Goal: Information Seeking & Learning: Learn about a topic

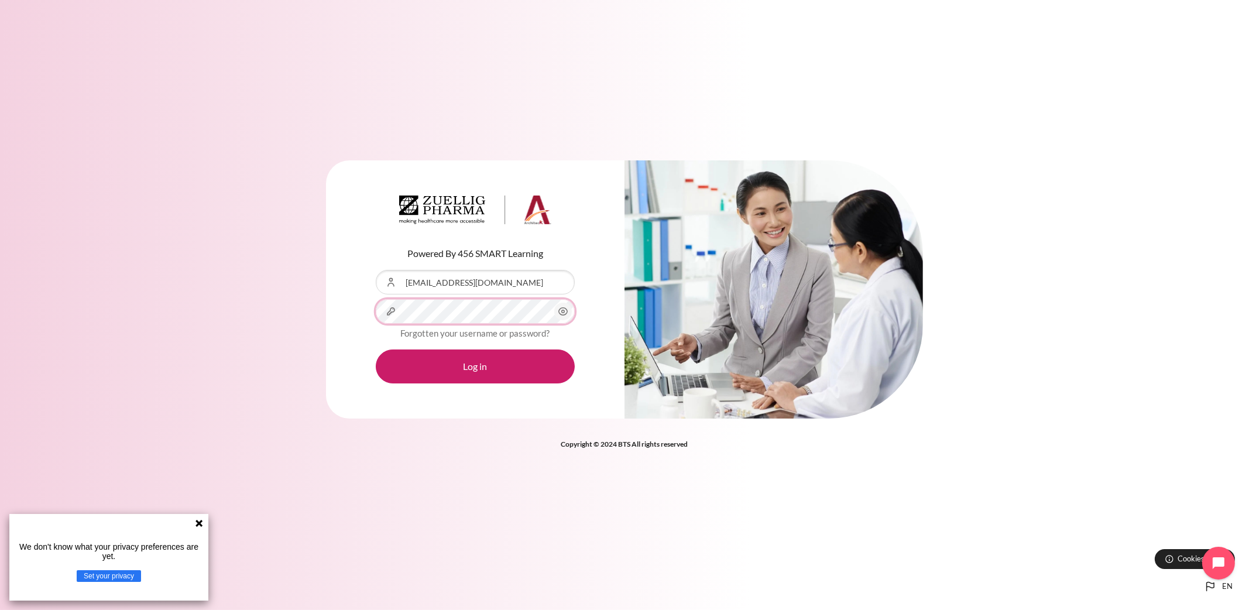
click at [376, 350] on button "Log in" at bounding box center [475, 367] width 199 height 34
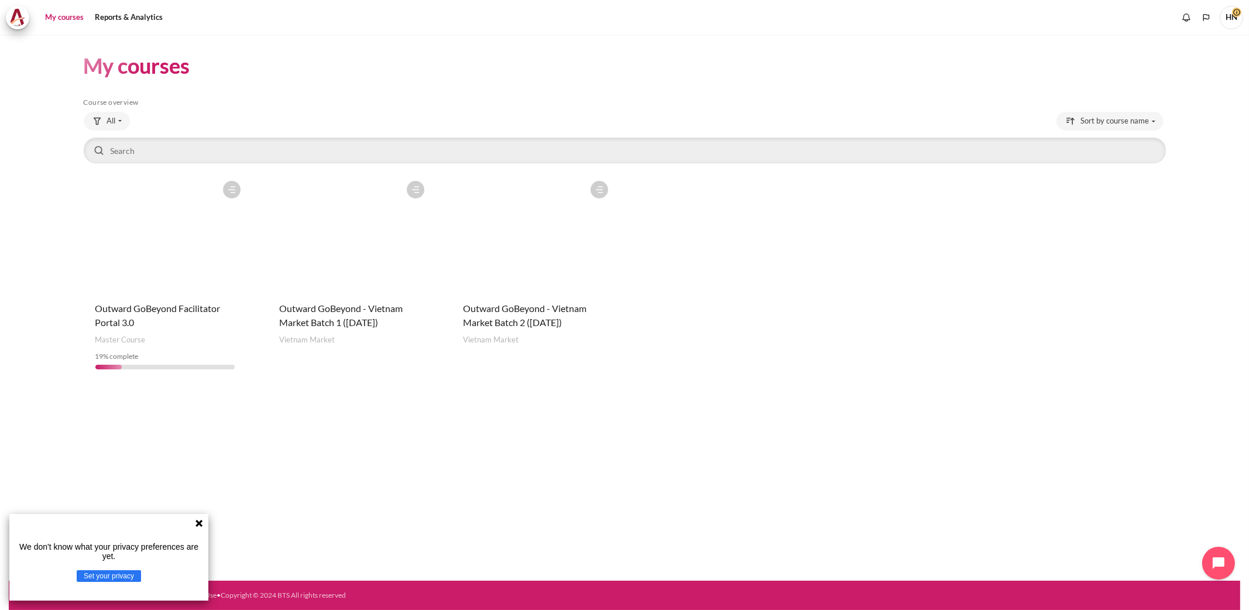
click at [198, 522] on icon at bounding box center [199, 523] width 7 height 7
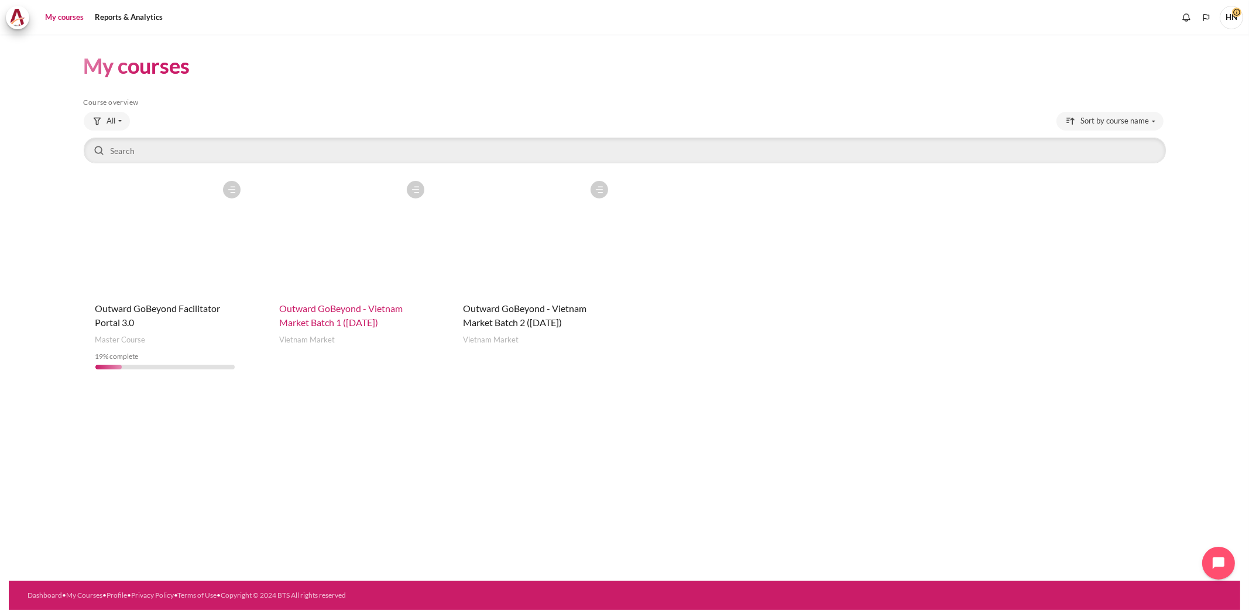
click at [338, 311] on span "Outward GoBeyond - Vietnam Market Batch 1 (Apr 2025)" at bounding box center [341, 315] width 124 height 25
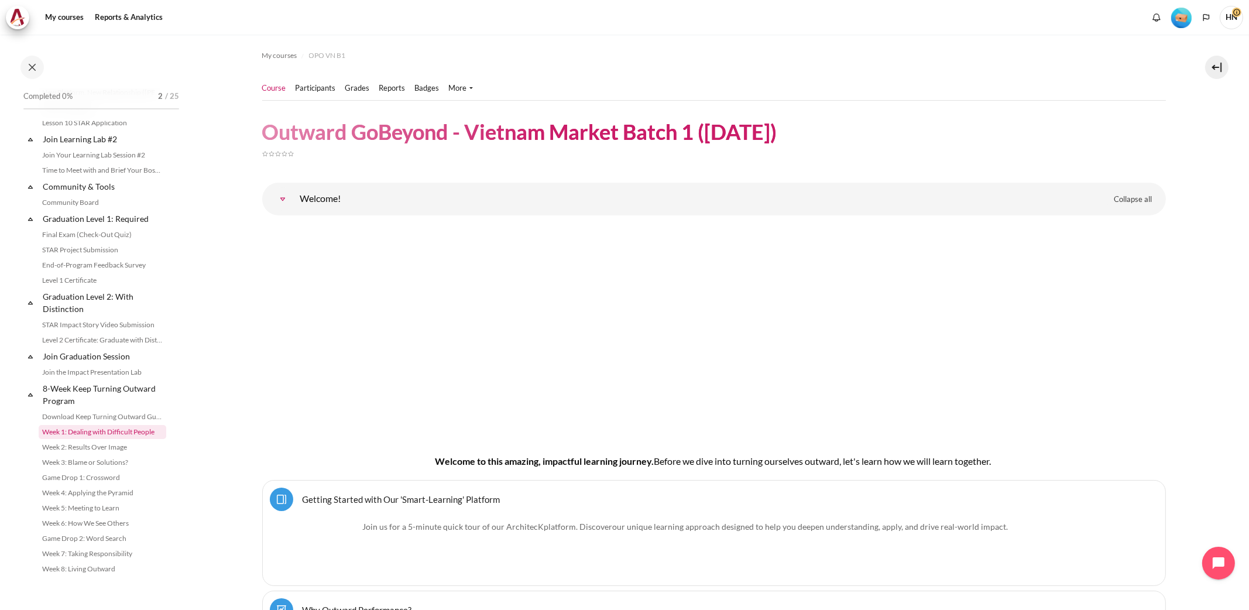
scroll to position [1170, 0]
click at [119, 324] on link "STAR Impact Story Video Submission" at bounding box center [103, 325] width 128 height 14
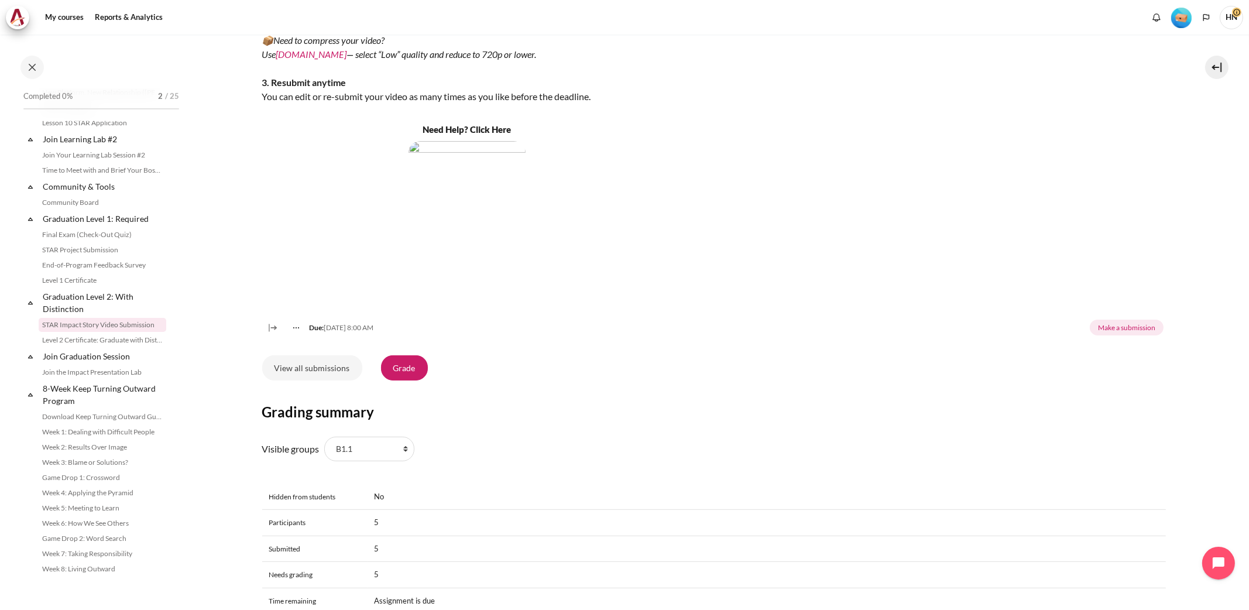
scroll to position [732, 0]
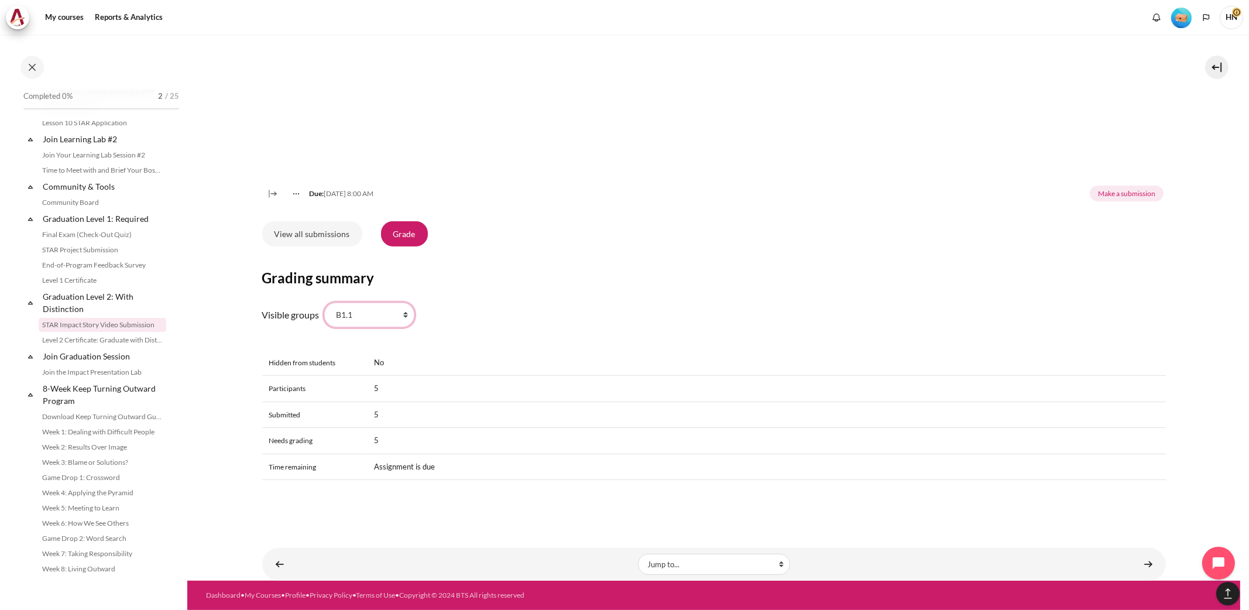
click at [403, 318] on select "All participants B1.1 B1.2 B1.3 B1.4 B1.5 B1.6 B1.7 B1.8 B1.9" at bounding box center [369, 315] width 90 height 25
select select "0"
click at [324, 303] on select "All participants B1.1 B1.2 B1.3 B1.4 B1.5 B1.6 B1.7 B1.8 B1.9" at bounding box center [369, 315] width 90 height 25
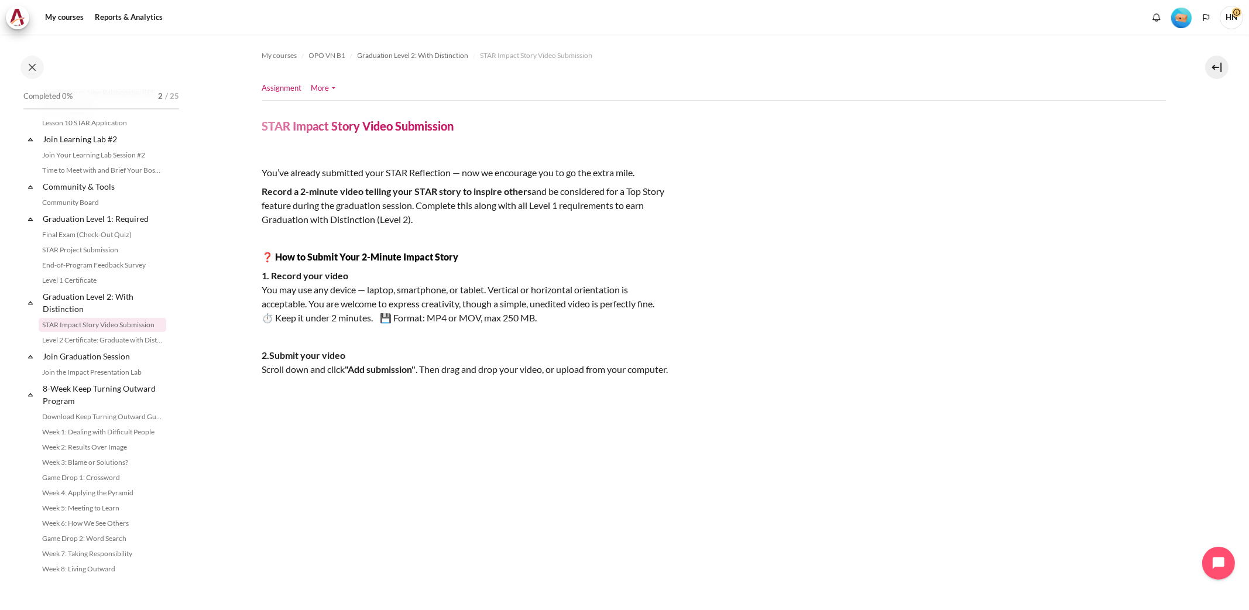
click at [325, 89] on link "More" at bounding box center [323, 89] width 24 height 12
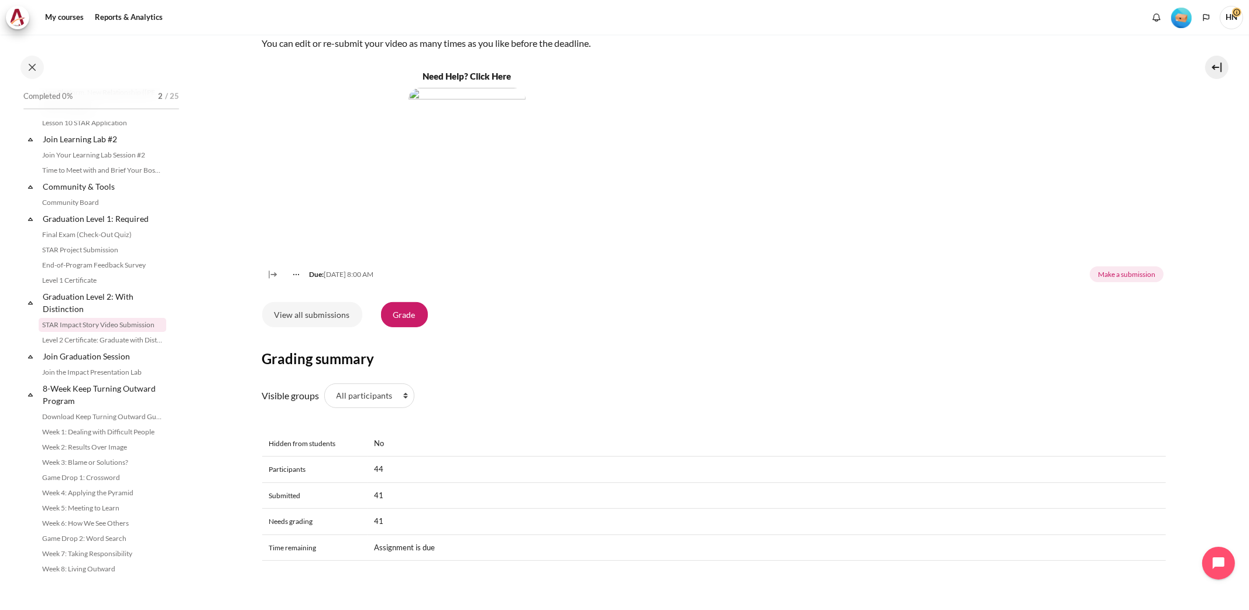
scroll to position [659, 0]
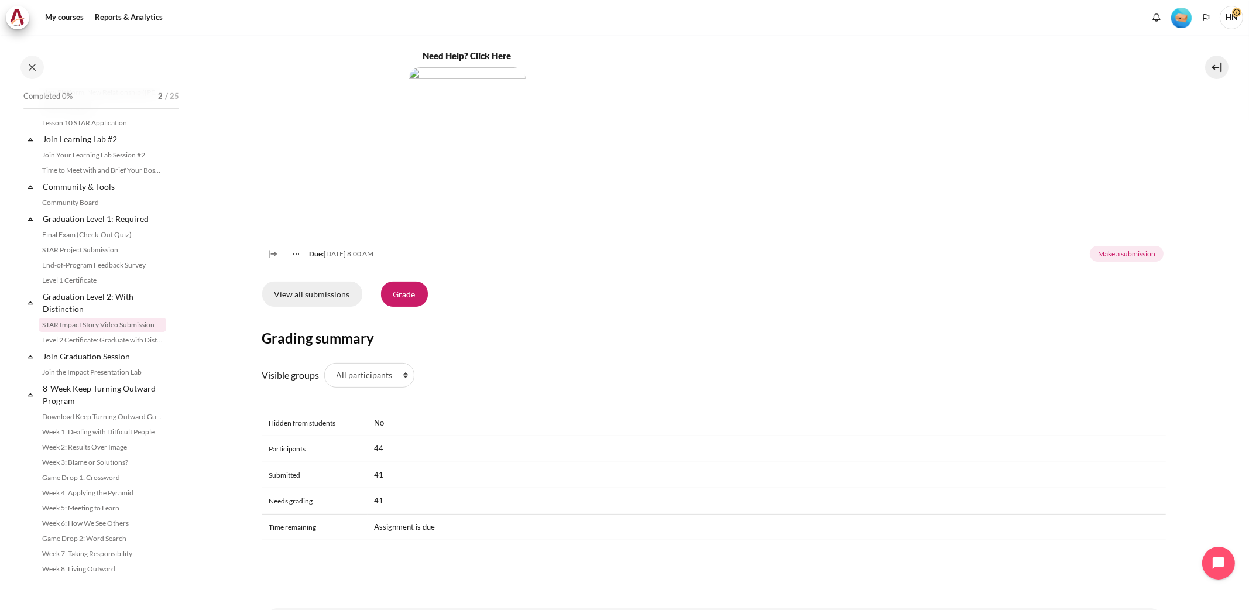
click at [317, 306] on link "View all submissions" at bounding box center [312, 294] width 100 height 25
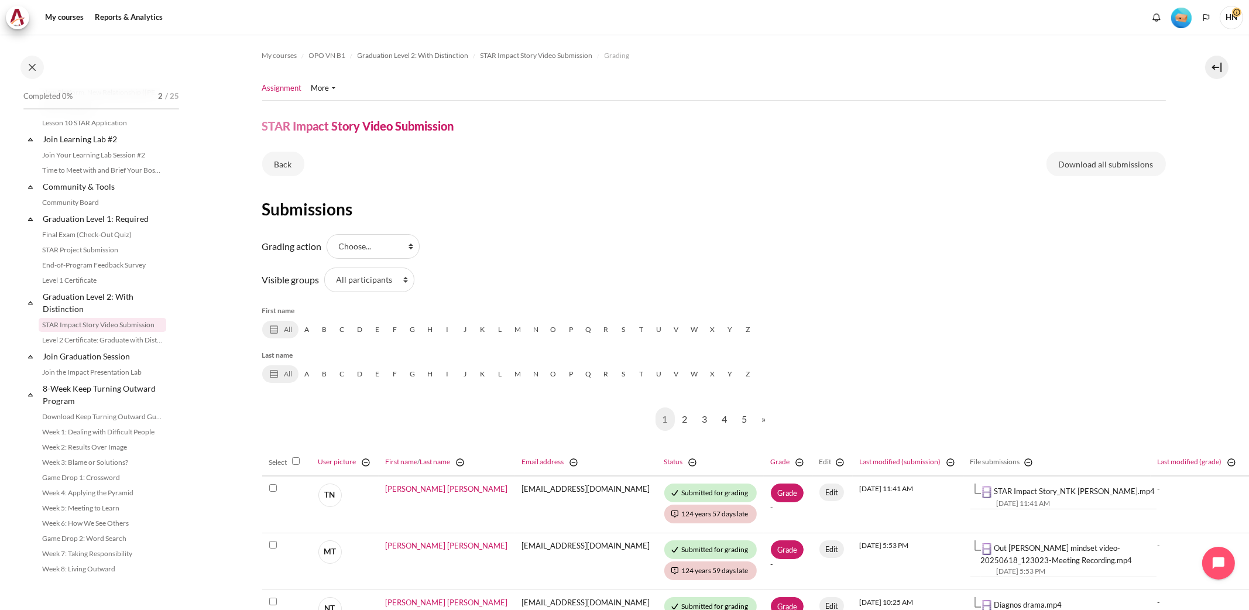
click at [831, 177] on div "Back Download all submissions" at bounding box center [714, 166] width 904 height 29
